Goal: Task Accomplishment & Management: Complete application form

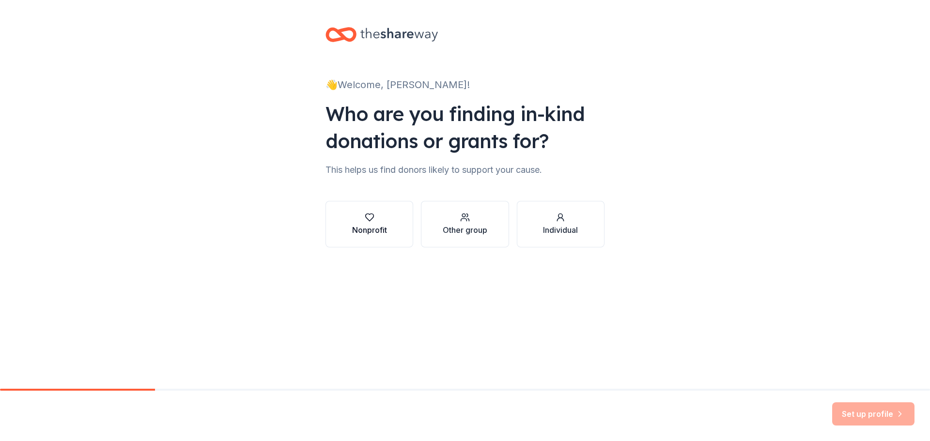
click at [383, 227] on div "Nonprofit" at bounding box center [369, 230] width 35 height 12
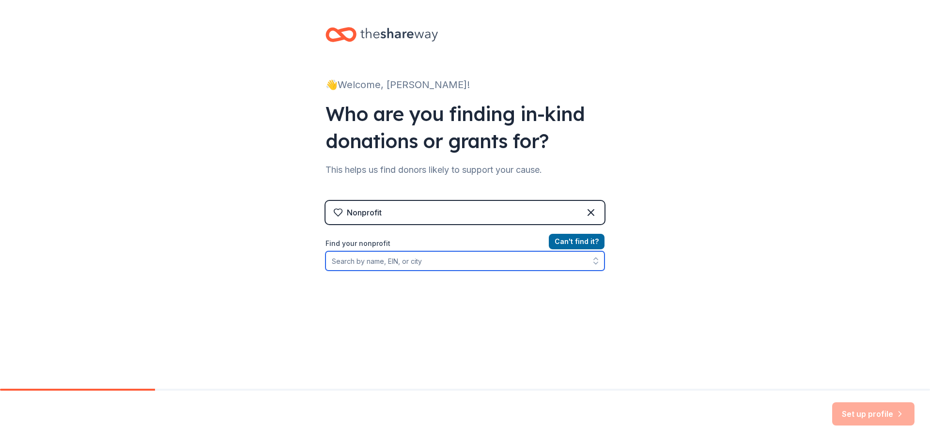
click at [492, 256] on input "Find your nonprofit" at bounding box center [464, 260] width 279 height 19
type input "PUBLIC"
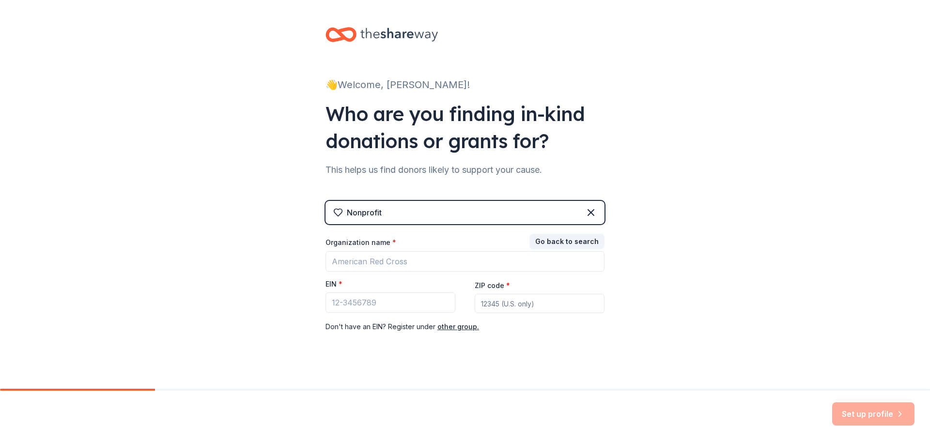
scroll to position [10, 0]
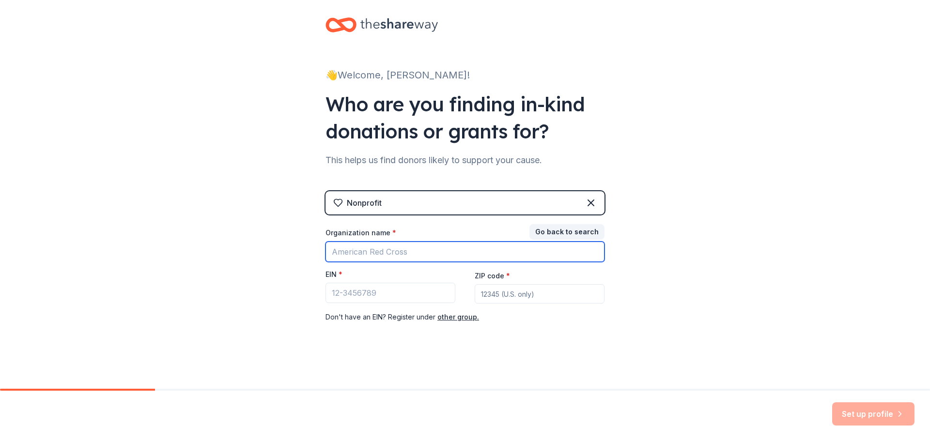
click at [425, 252] on input "Organization name *" at bounding box center [464, 252] width 279 height 20
type input "Public Health Solutions"
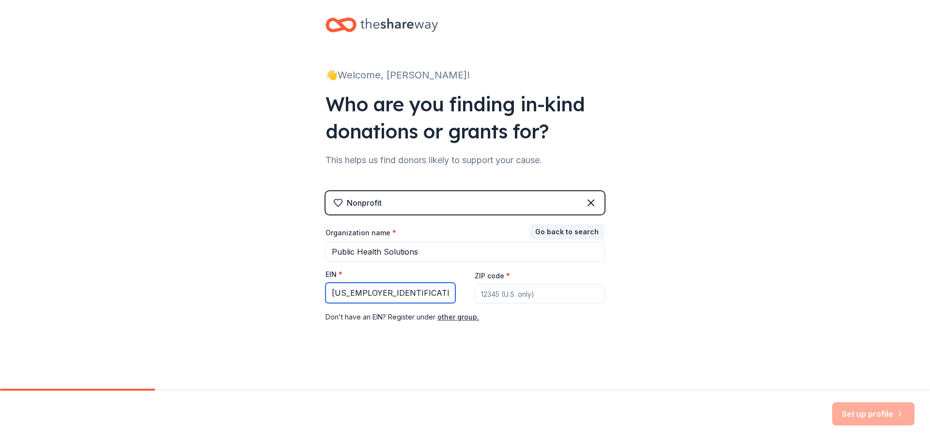
type input "[US_EMPLOYER_IDENTIFICATION_NUMBER]"
click at [521, 291] on input "ZIP code *" at bounding box center [540, 293] width 130 height 19
type input "10013"
click at [898, 413] on icon "button" at bounding box center [900, 414] width 10 height 10
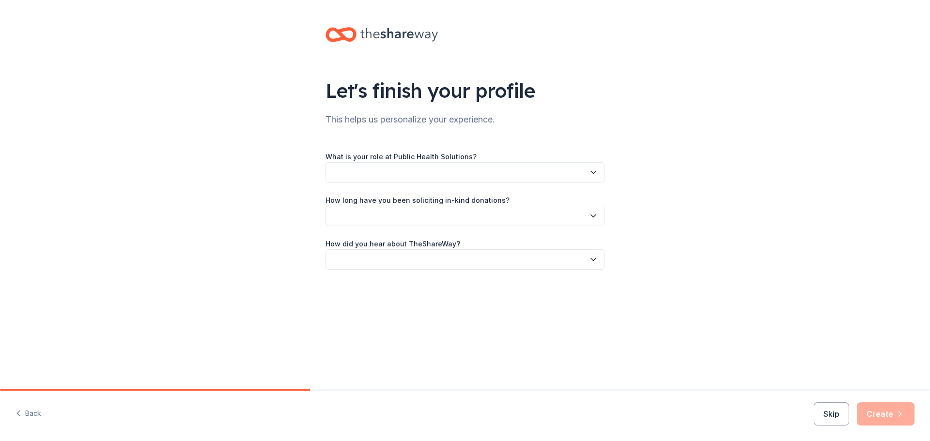
click at [453, 170] on button "button" at bounding box center [464, 172] width 279 height 20
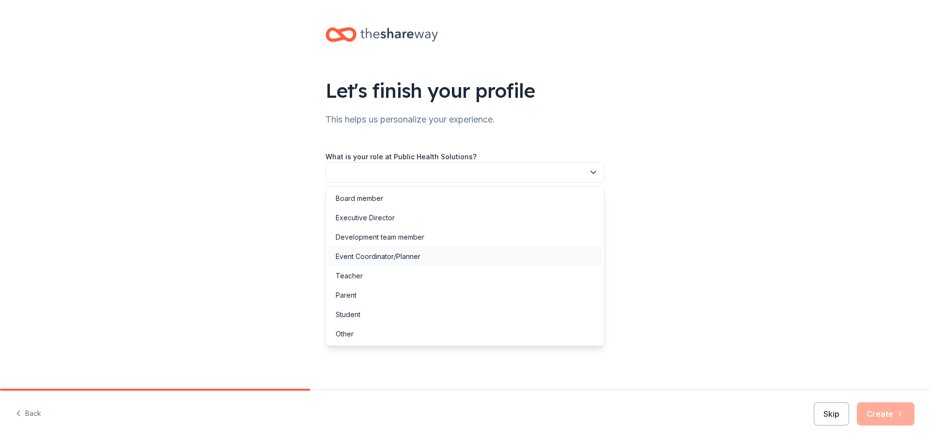
click at [442, 261] on div "Event Coordinator/Planner" at bounding box center [465, 256] width 274 height 19
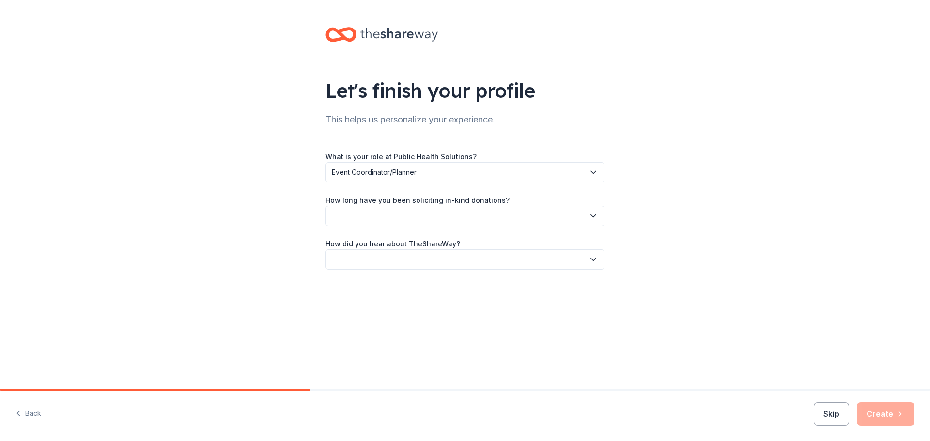
click at [410, 212] on button "button" at bounding box center [464, 216] width 279 height 20
click at [412, 243] on div "This is my first time!" at bounding box center [465, 241] width 274 height 19
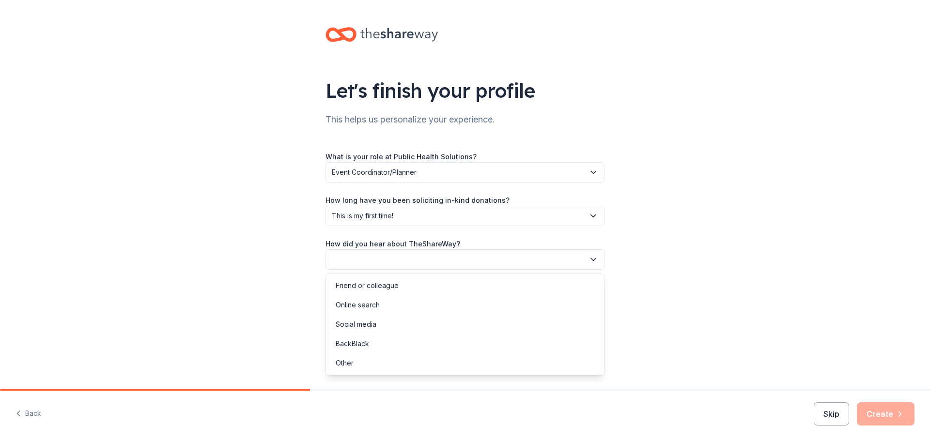
click at [446, 254] on button "button" at bounding box center [464, 259] width 279 height 20
click at [450, 300] on div "Online search" at bounding box center [465, 304] width 274 height 19
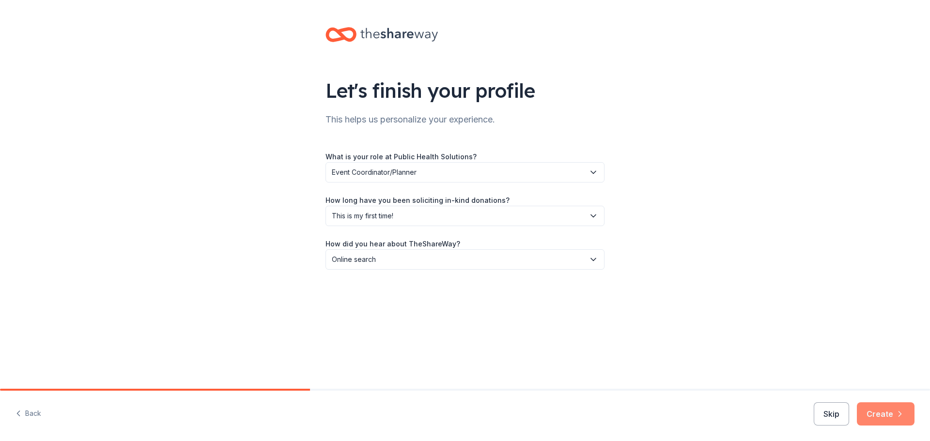
click at [878, 414] on button "Create" at bounding box center [886, 413] width 58 height 23
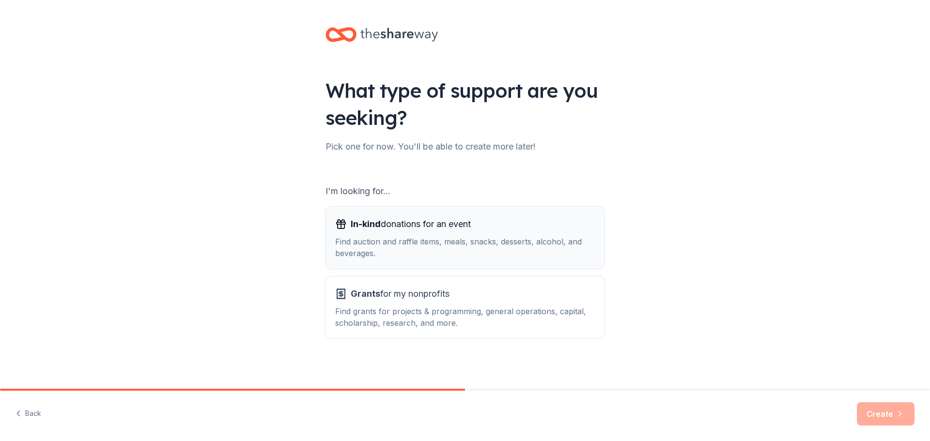
click at [433, 221] on span "In-kind donations for an event" at bounding box center [411, 223] width 120 height 15
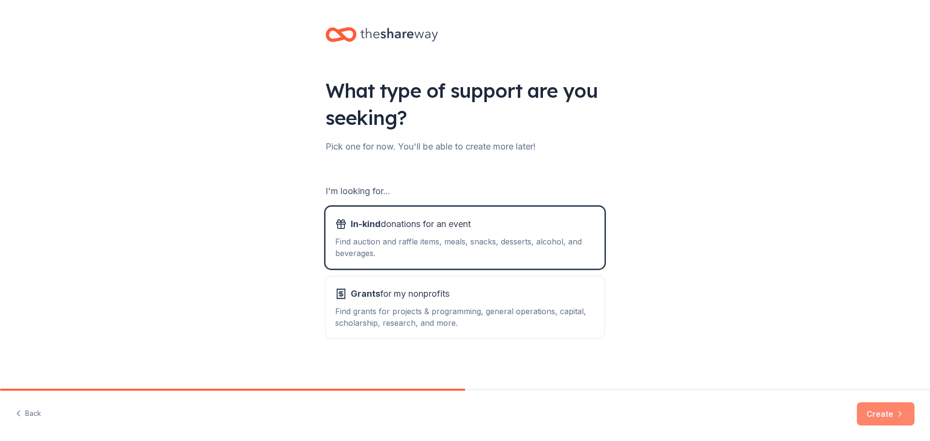
click at [890, 417] on button "Create" at bounding box center [886, 413] width 58 height 23
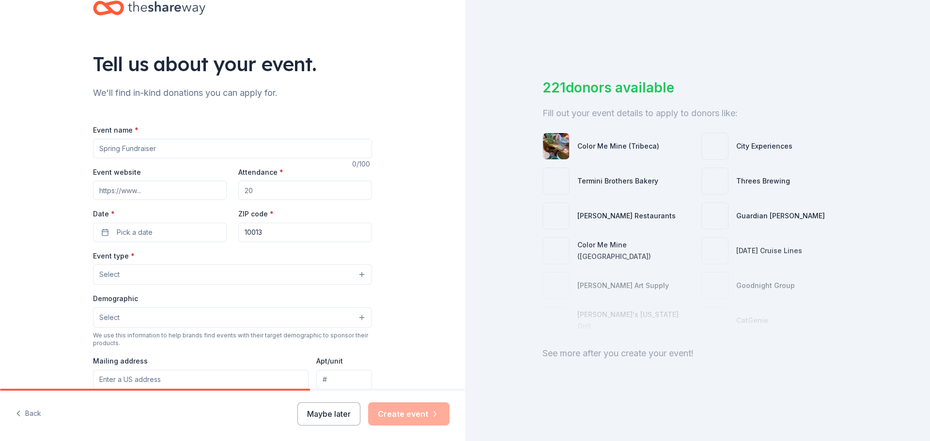
scroll to position [48, 0]
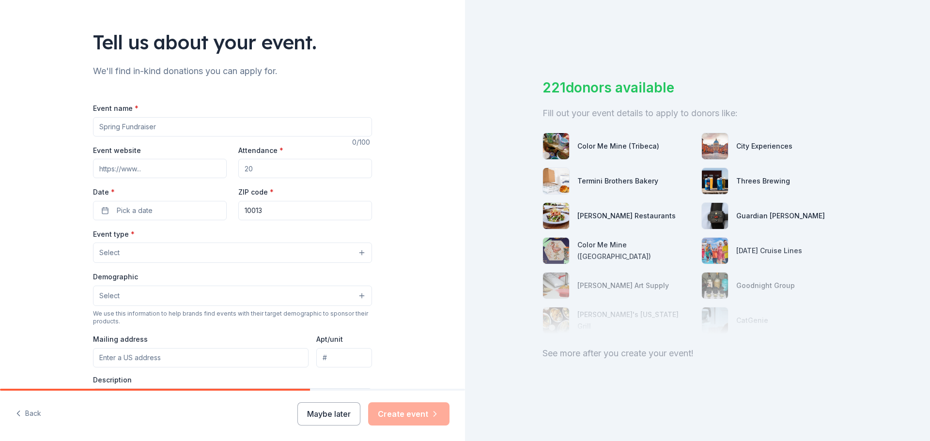
click at [251, 125] on input "Event name *" at bounding box center [232, 126] width 279 height 19
type input "Every Baby Counts- [MEDICAL_DATA] Awareness Event"
click at [163, 164] on input "Event website" at bounding box center [160, 168] width 134 height 19
click at [274, 170] on input "Attendance *" at bounding box center [305, 168] width 134 height 19
type input "100"
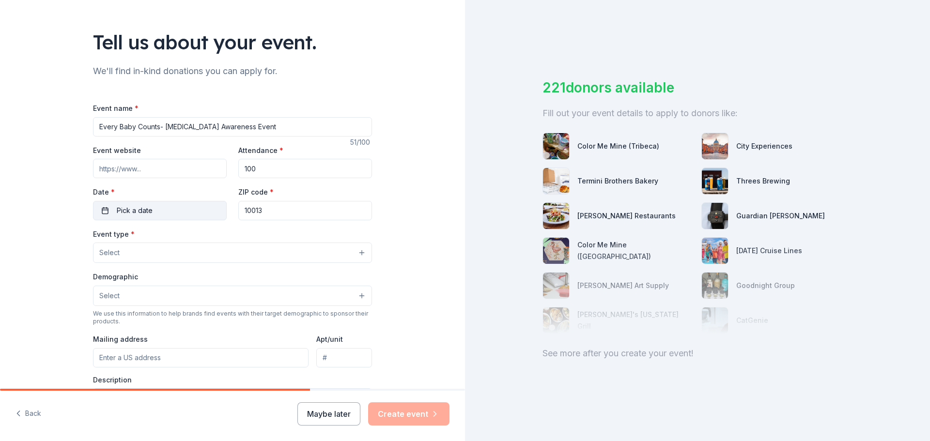
click at [175, 211] on button "Pick a date" at bounding box center [160, 210] width 134 height 19
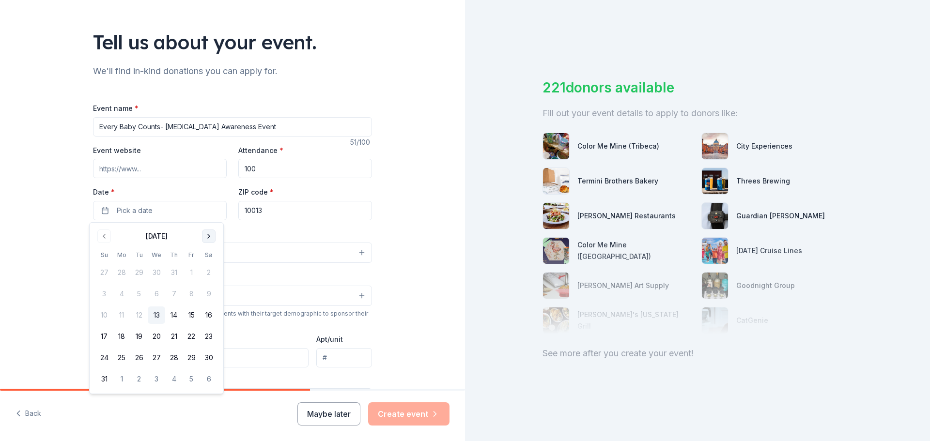
click at [210, 238] on button "Go to next month" at bounding box center [209, 237] width 14 height 14
click at [212, 293] on button "13" at bounding box center [208, 293] width 17 height 17
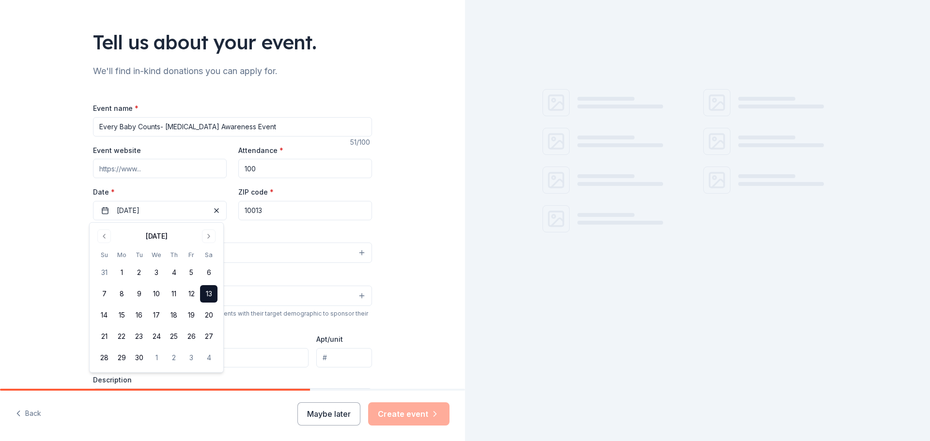
click at [409, 240] on div "Tell us about your event. We'll find in-kind donations you can apply for. Event…" at bounding box center [232, 274] width 465 height 644
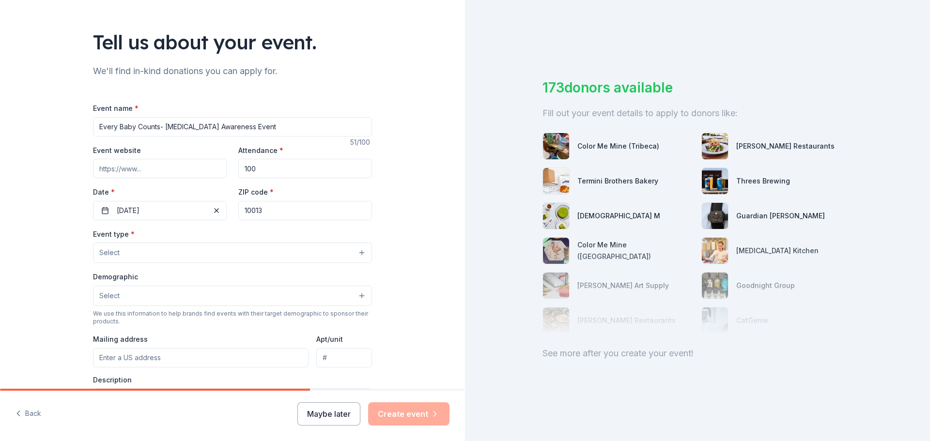
scroll to position [97, 0]
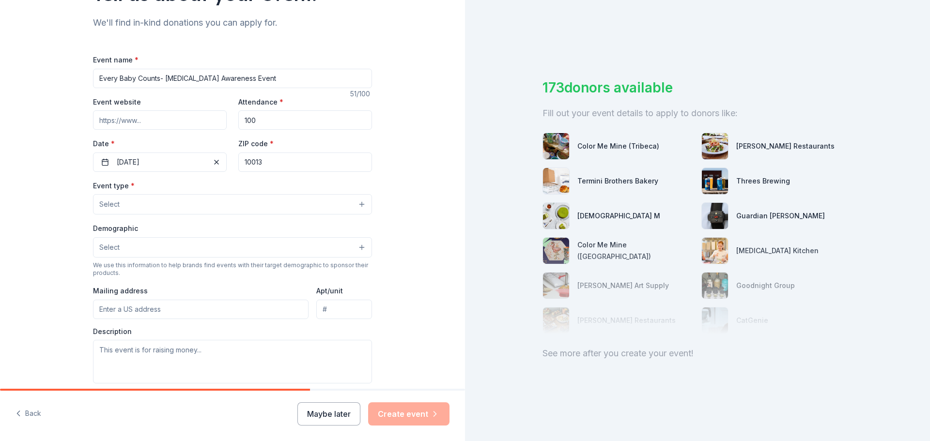
click at [165, 207] on button "Select" at bounding box center [232, 204] width 279 height 20
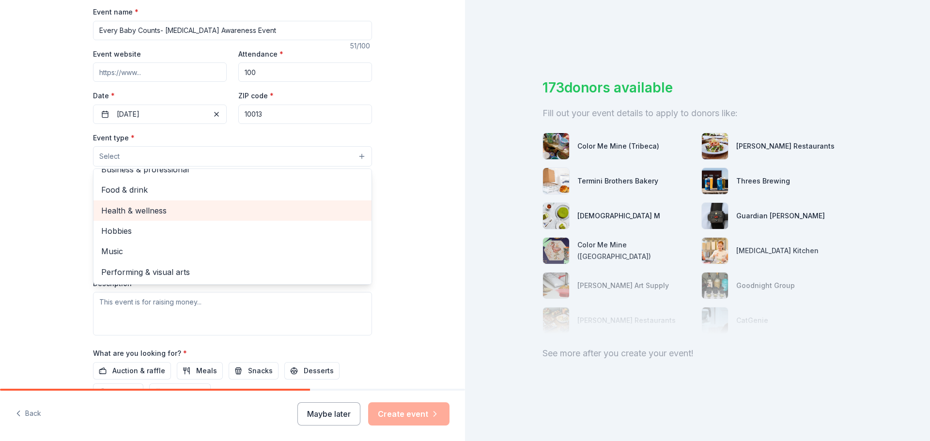
scroll to position [145, 0]
click at [163, 215] on span "Health & wellness" at bounding box center [232, 210] width 262 height 13
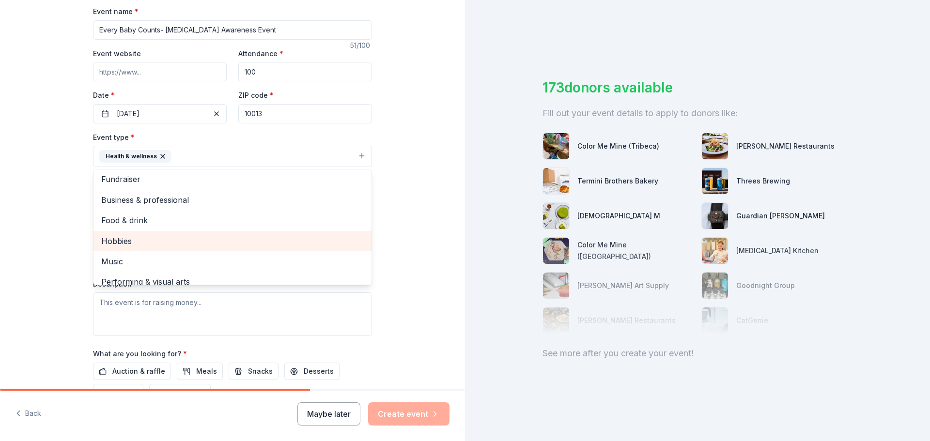
scroll to position [0, 0]
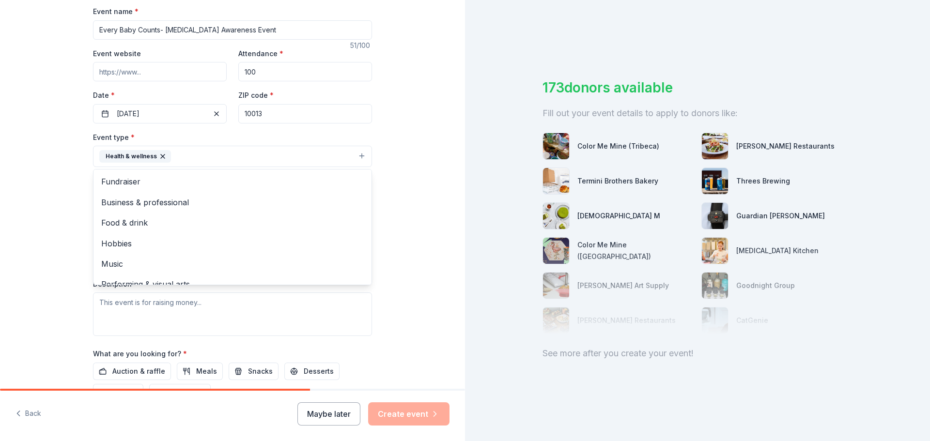
click at [415, 248] on div "Tell us about your event. We'll find in-kind donations you can apply for. Event…" at bounding box center [232, 177] width 465 height 645
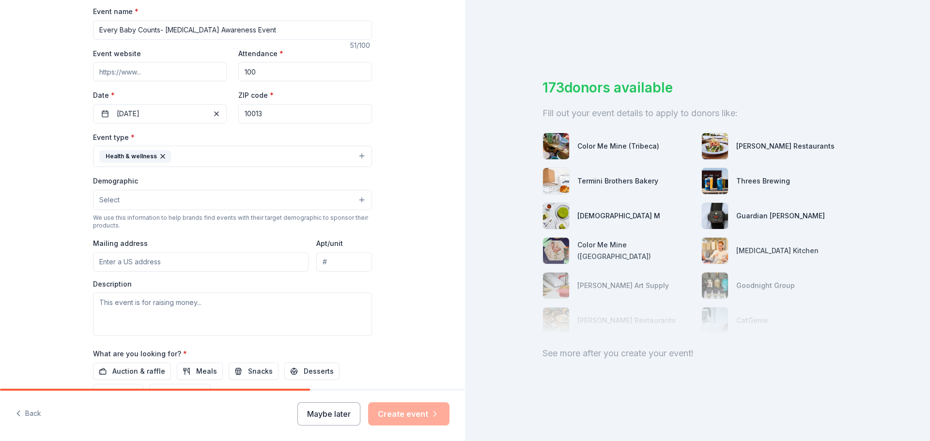
click at [324, 201] on button "Select" at bounding box center [232, 200] width 279 height 20
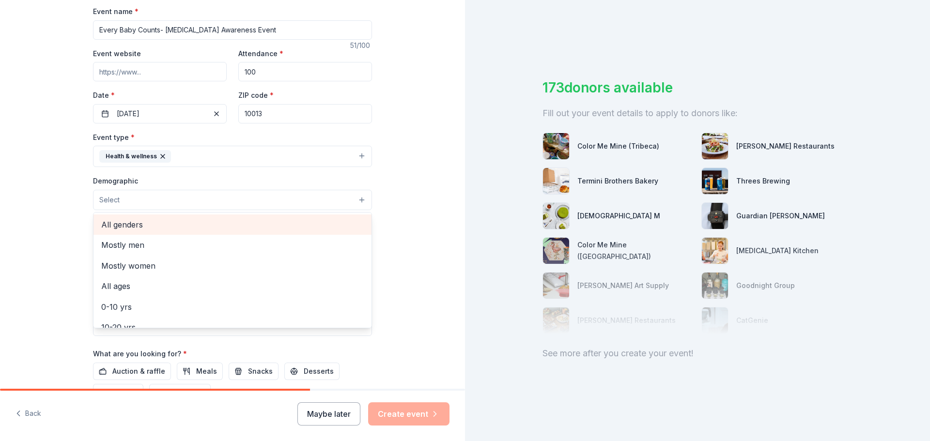
click at [315, 218] on span "All genders" at bounding box center [232, 224] width 262 height 13
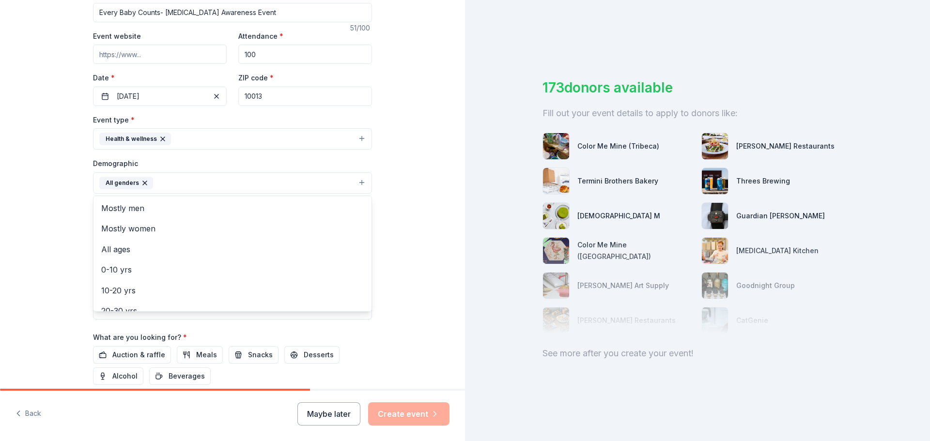
scroll to position [194, 0]
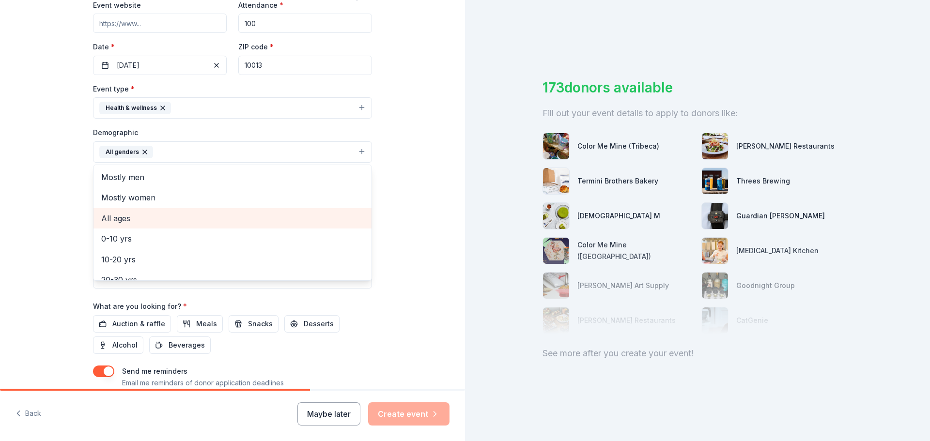
click at [291, 221] on span "All ages" at bounding box center [232, 218] width 262 height 13
click at [406, 244] on div "Tell us about your event. We'll find in-kind donations you can apply for. Event…" at bounding box center [232, 129] width 465 height 646
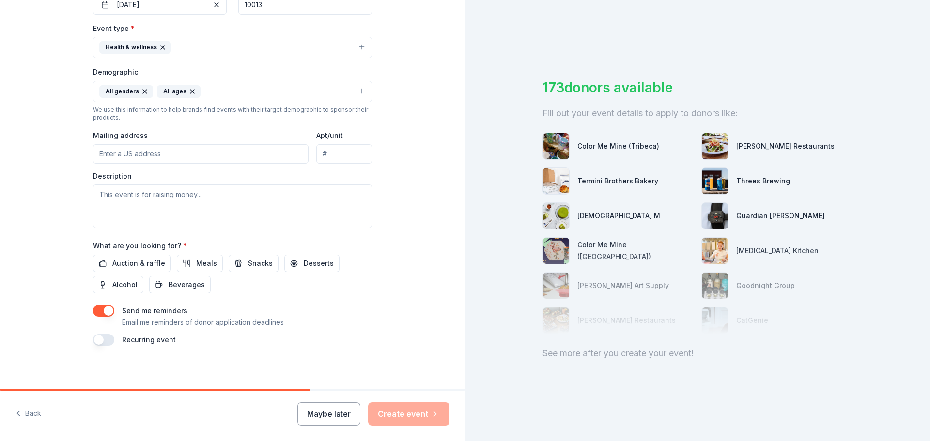
scroll to position [258, 0]
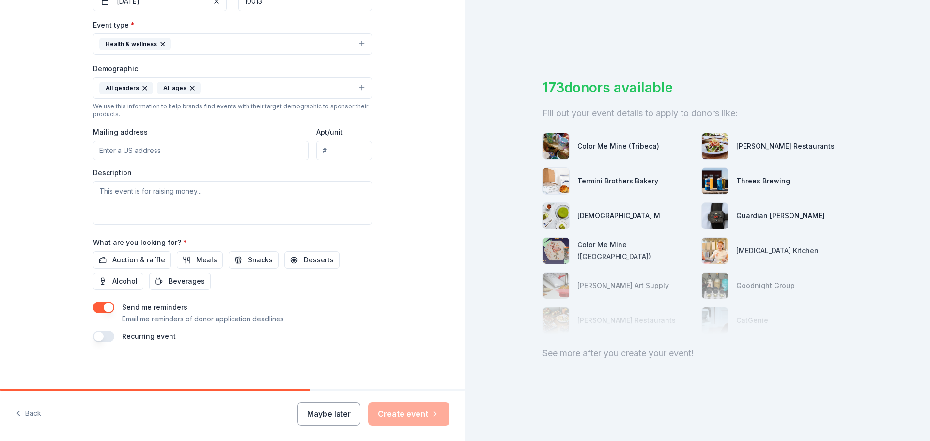
click at [174, 155] on input "Mailing address" at bounding box center [200, 150] width 215 height 19
type input "149-18 Jamaica Avenue"
type input "11435"
type input "2nd Floor"
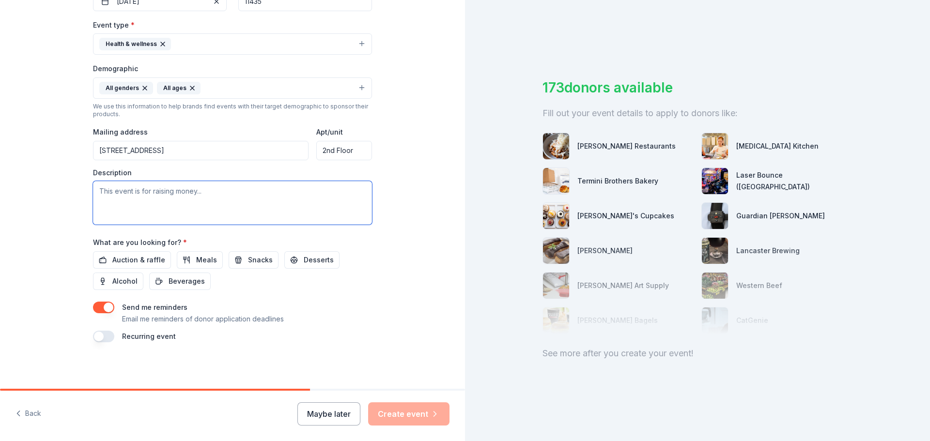
click at [165, 197] on textarea at bounding box center [232, 203] width 279 height 44
paste textarea "On Friday, September 13th, our team will be participating in a community walk a…"
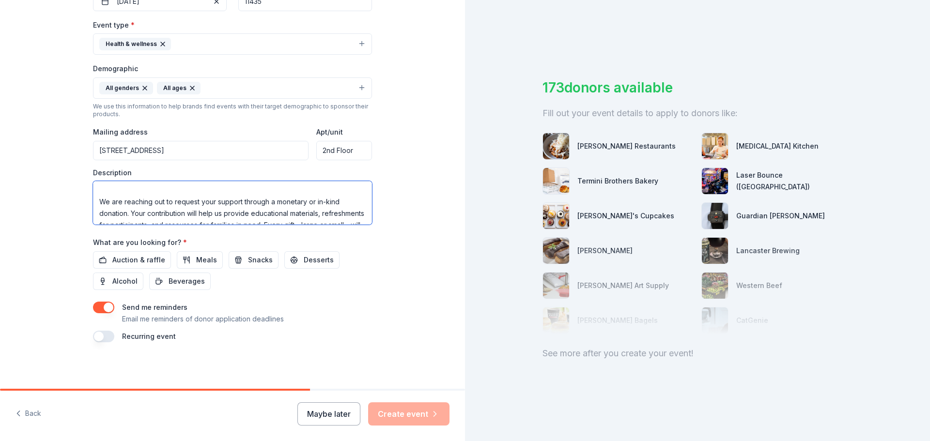
scroll to position [81, 0]
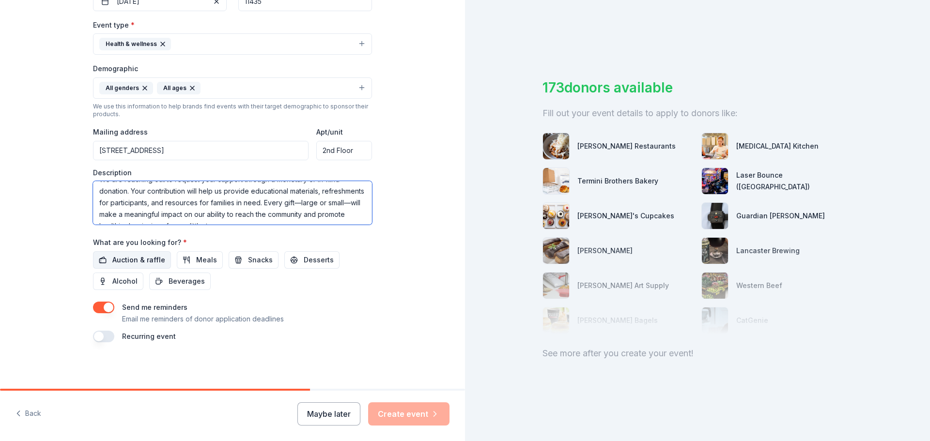
type textarea "On Friday, September 13th, our team will be participating in a community walk a…"
click at [137, 262] on span "Auction & raffle" at bounding box center [138, 260] width 53 height 12
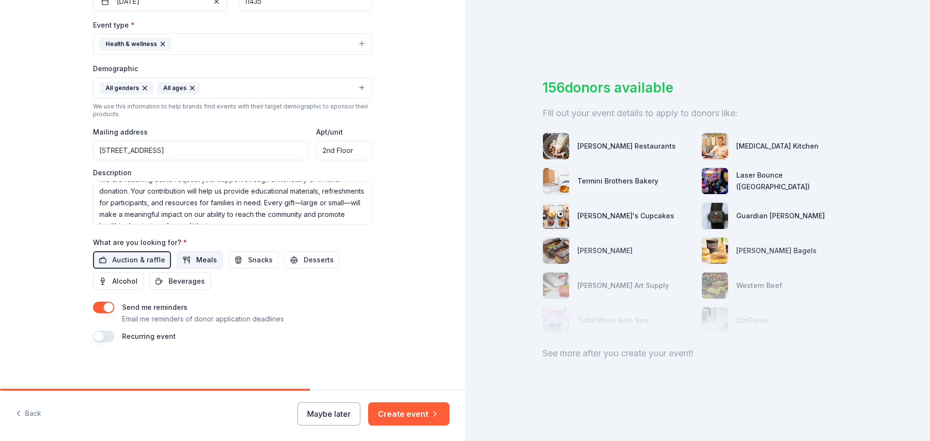
click at [211, 261] on button "Meals" at bounding box center [200, 259] width 46 height 17
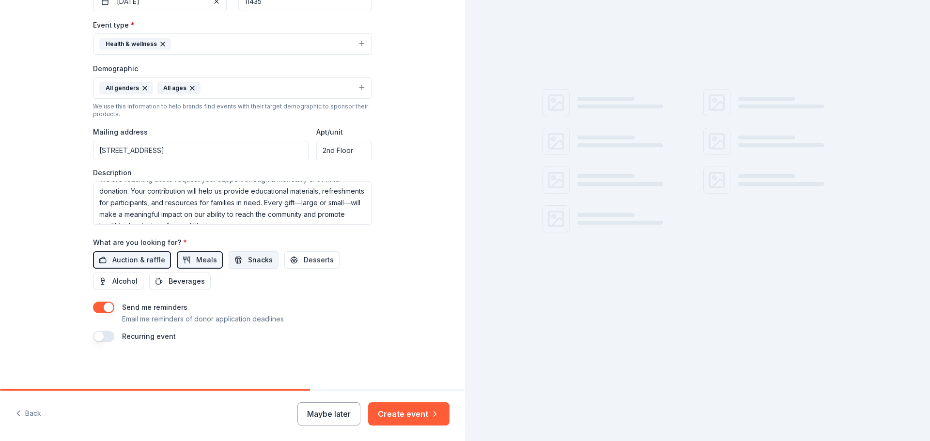
click at [251, 261] on span "Snacks" at bounding box center [260, 260] width 25 height 12
click at [304, 261] on span "Desserts" at bounding box center [319, 260] width 30 height 12
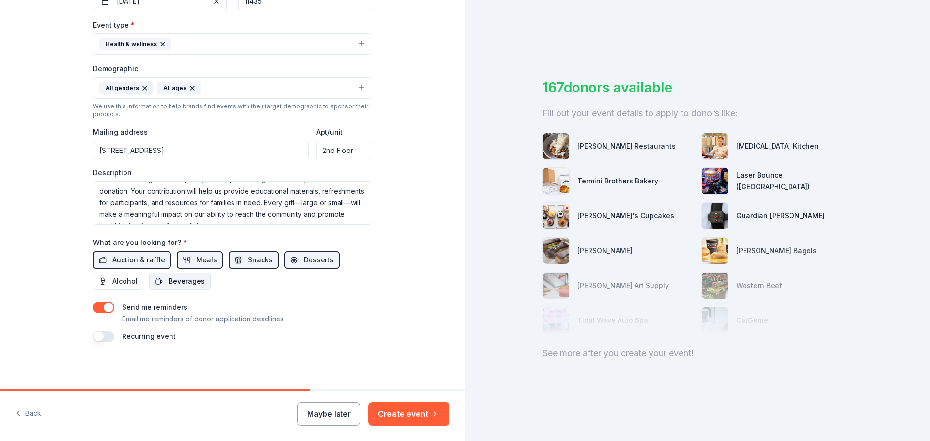
click at [184, 279] on span "Beverages" at bounding box center [187, 282] width 36 height 12
click at [107, 306] on button "button" at bounding box center [103, 308] width 21 height 12
click at [416, 414] on button "Create event" at bounding box center [408, 413] width 81 height 23
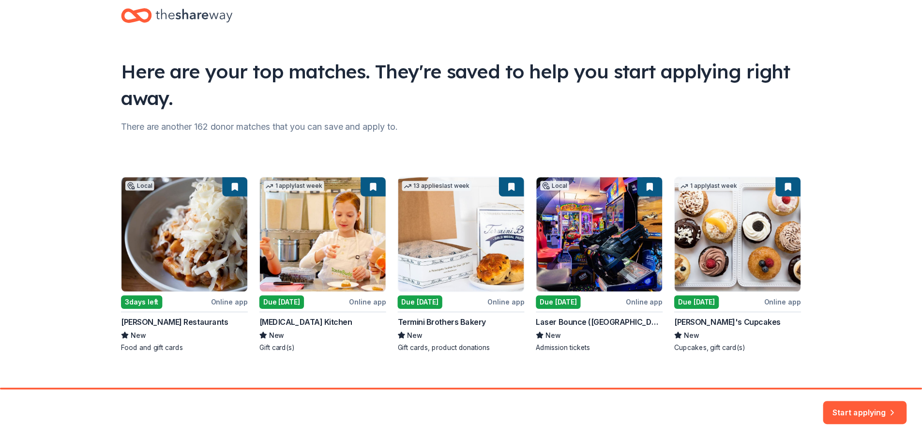
scroll to position [32, 0]
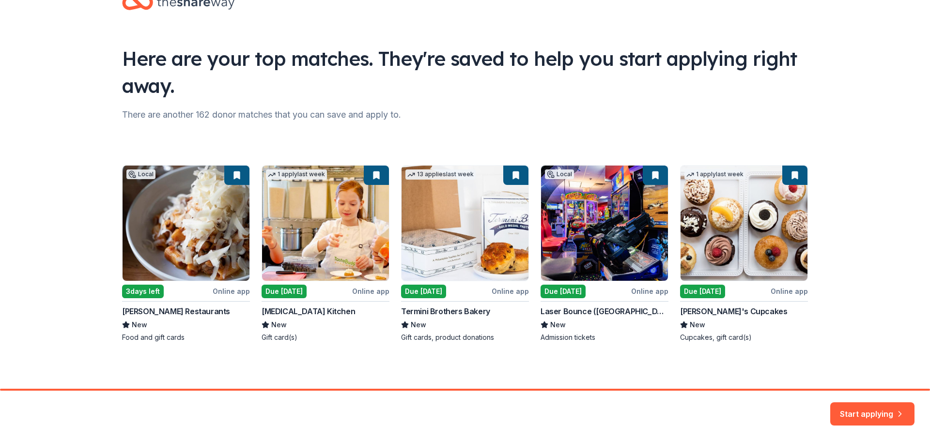
click at [862, 410] on button "Start applying" at bounding box center [872, 408] width 84 height 23
click at [860, 413] on div "Start applying" at bounding box center [872, 413] width 84 height 23
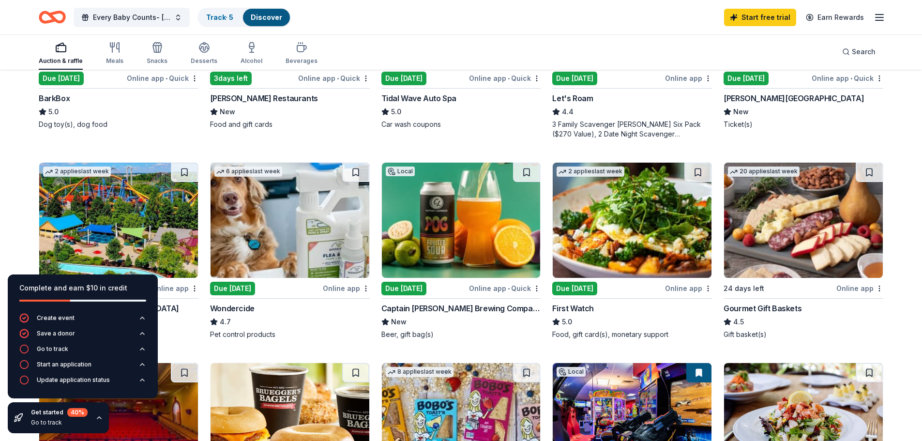
scroll to position [533, 0]
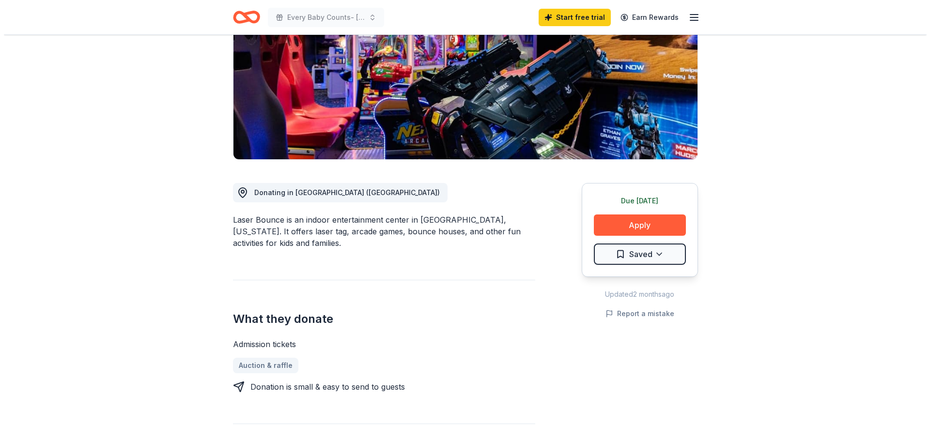
scroll to position [145, 0]
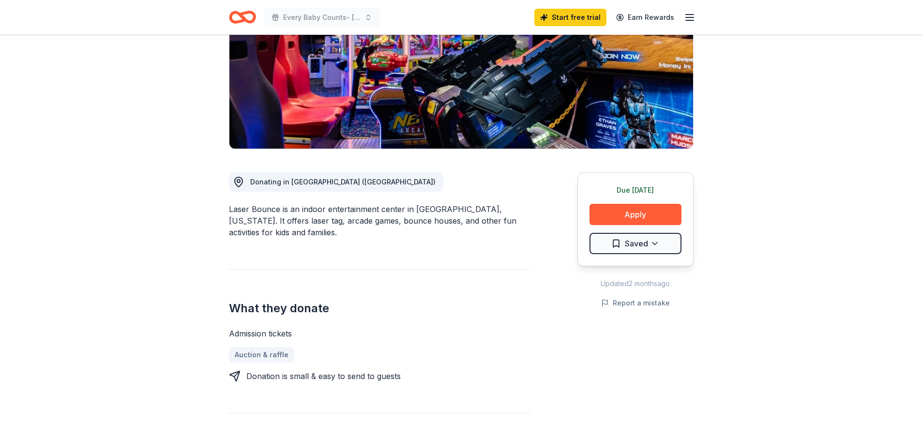
click at [655, 230] on div "Due tomorrow Apply Saved" at bounding box center [636, 219] width 116 height 94
click at [663, 221] on button "Apply" at bounding box center [636, 214] width 92 height 21
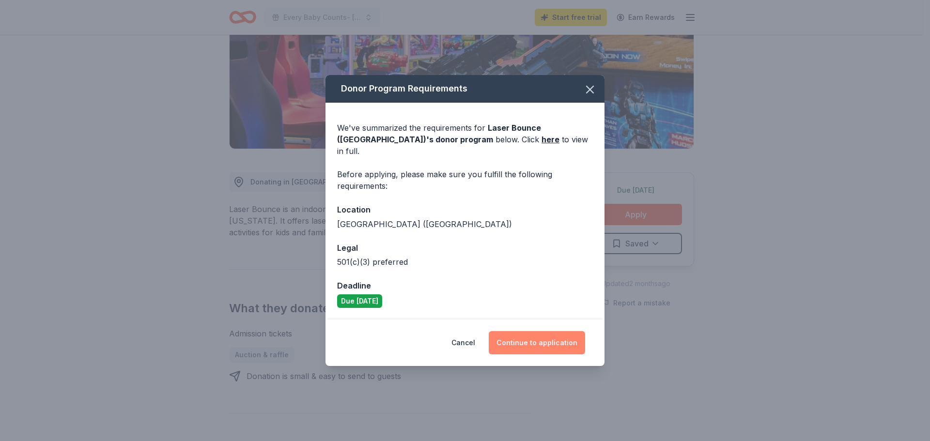
click at [574, 335] on button "Continue to application" at bounding box center [537, 342] width 96 height 23
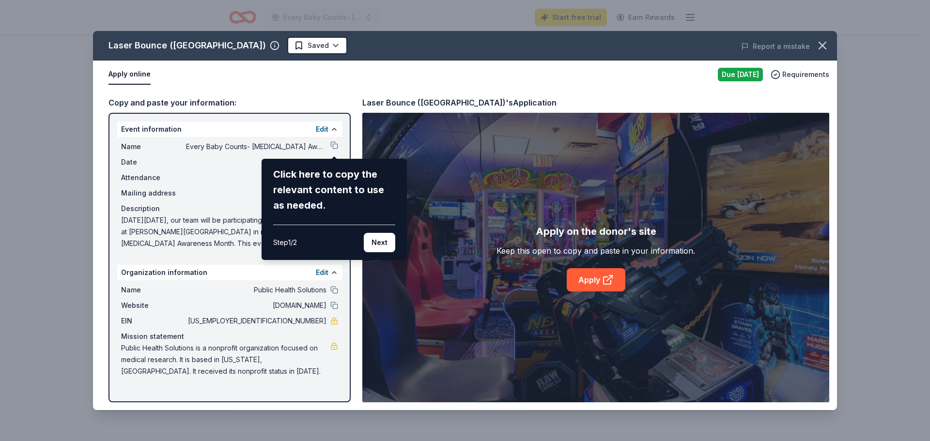
click at [376, 241] on button "Next" at bounding box center [379, 242] width 31 height 19
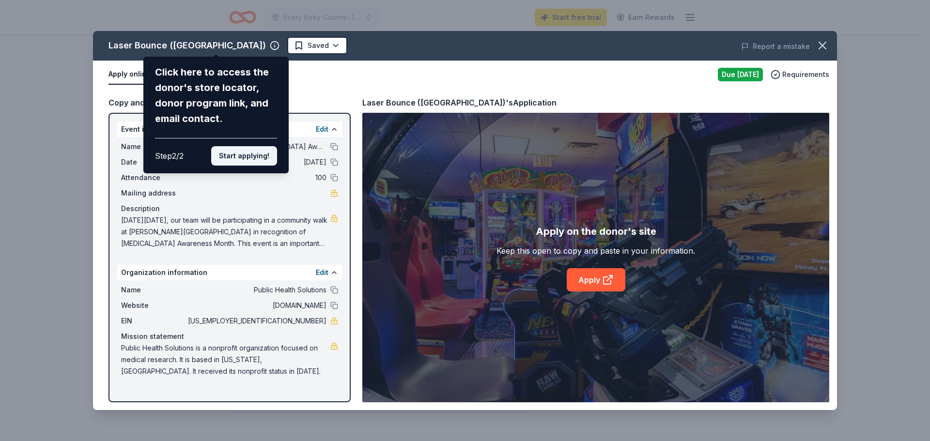
click at [247, 152] on button "Start applying!" at bounding box center [244, 155] width 66 height 19
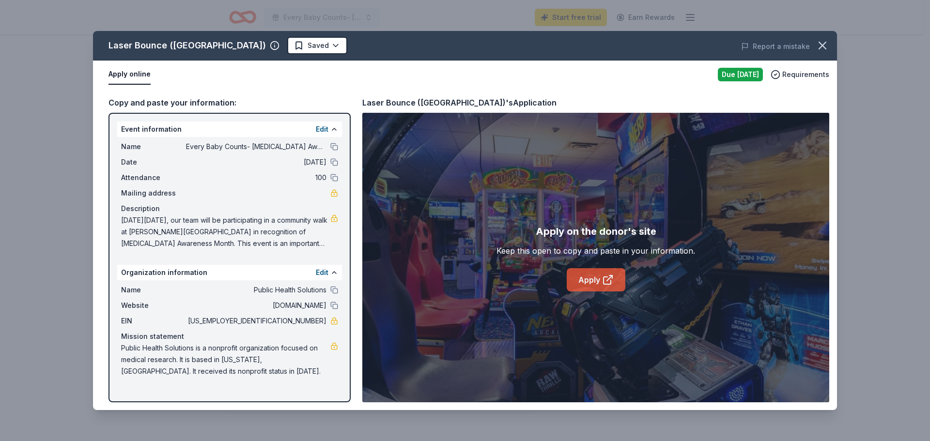
click at [607, 280] on icon at bounding box center [609, 278] width 5 height 5
click at [577, 277] on link "Apply" at bounding box center [596, 279] width 59 height 23
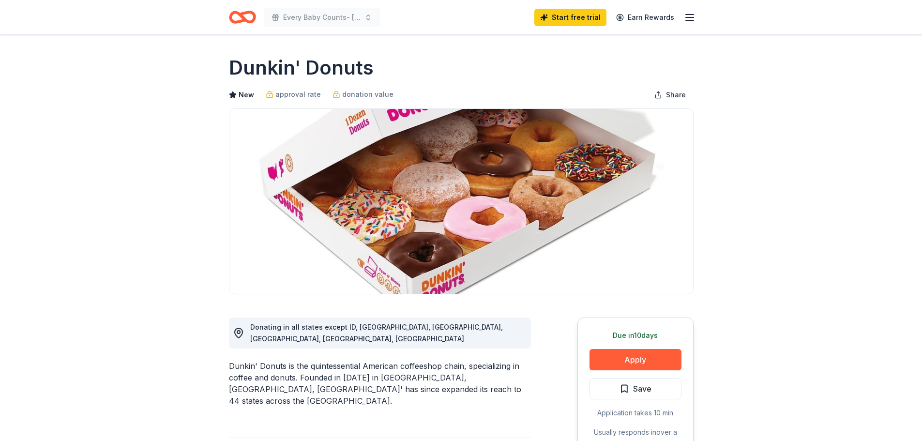
drag, startPoint x: 705, startPoint y: 312, endPoint x: 673, endPoint y: 330, distance: 36.4
click at [644, 354] on button "Apply" at bounding box center [636, 359] width 92 height 21
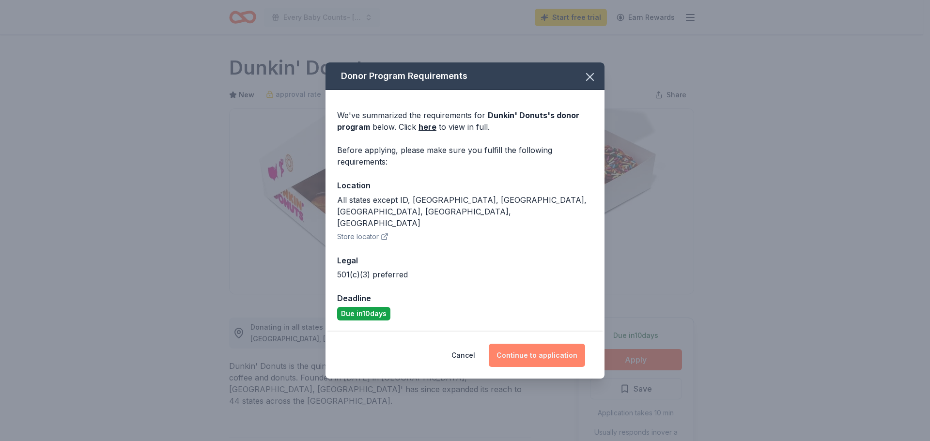
click at [539, 344] on button "Continue to application" at bounding box center [537, 355] width 96 height 23
